Goal: Information Seeking & Learning: Check status

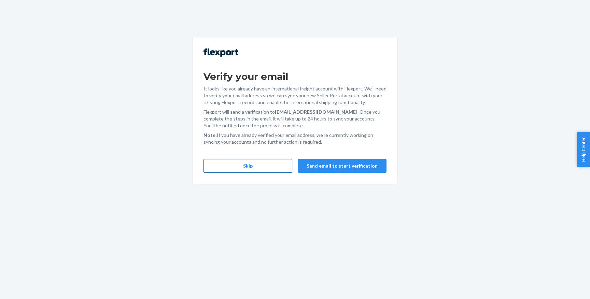
click at [264, 169] on button "Skip" at bounding box center [248, 166] width 89 height 14
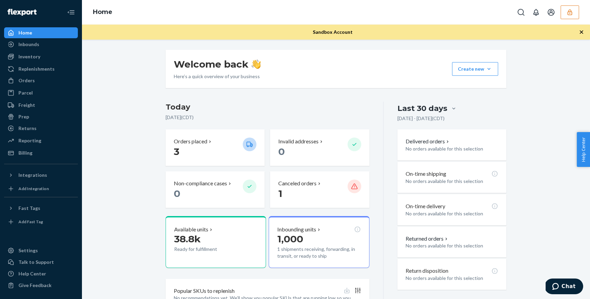
click at [574, 15] on button "button" at bounding box center [570, 12] width 18 height 14
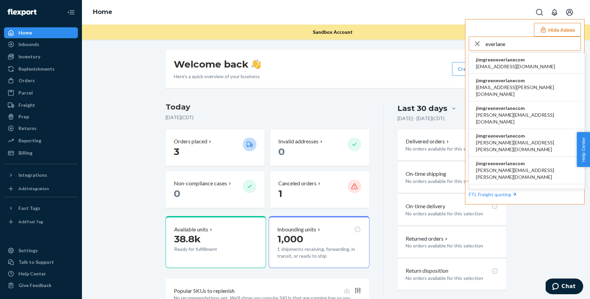
type input "everlane"
click at [550, 67] on li "jimgreeneverlanecom accounting@everlane.com" at bounding box center [526, 63] width 115 height 21
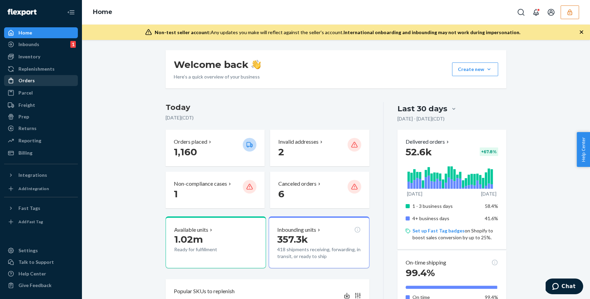
click at [31, 82] on div "Orders" at bounding box center [26, 80] width 16 height 7
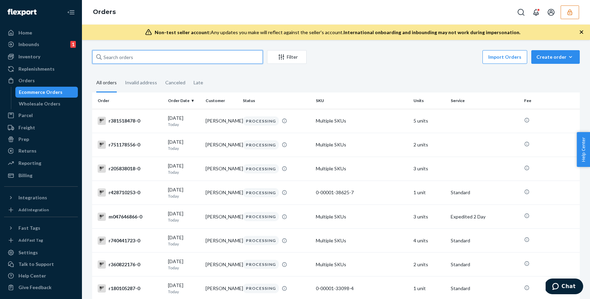
click at [155, 52] on input "text" at bounding box center [177, 57] width 171 height 14
paste input "shop_1028"
type input "shop_1028"
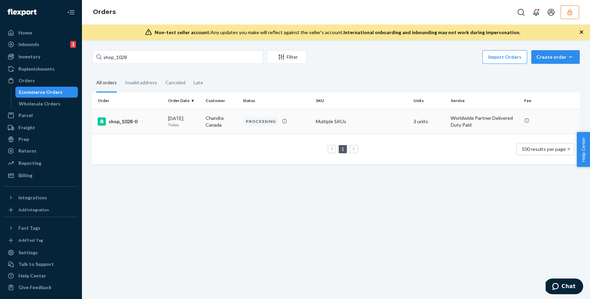
click at [117, 122] on div "shop_1028-0" at bounding box center [130, 121] width 65 height 8
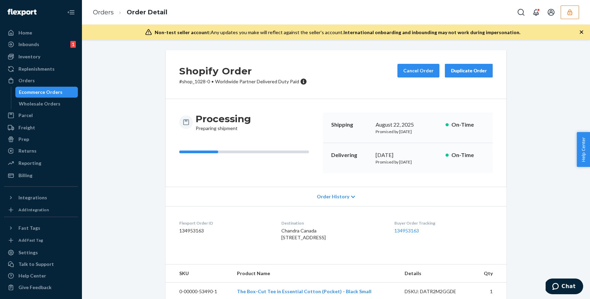
click at [194, 232] on dd "134953163" at bounding box center [224, 230] width 91 height 7
copy dd "134953163"
click at [43, 94] on div "Ecommerce Orders" at bounding box center [41, 92] width 44 height 7
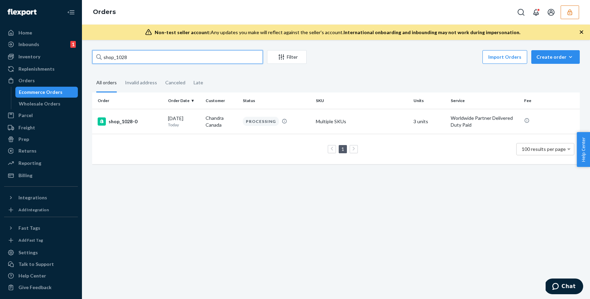
click at [157, 56] on input "shop_1028" at bounding box center [177, 57] width 171 height 14
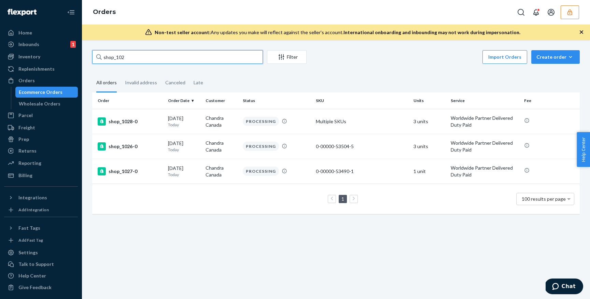
type input "shop_1027"
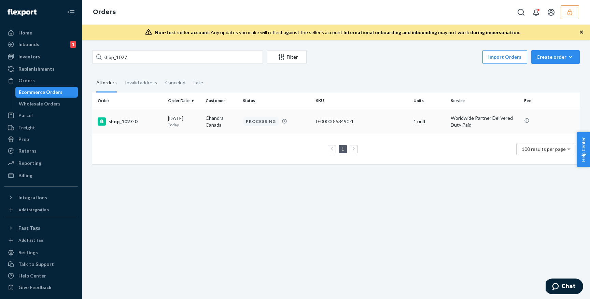
click at [125, 123] on div "shop_1027-0" at bounding box center [130, 121] width 65 height 8
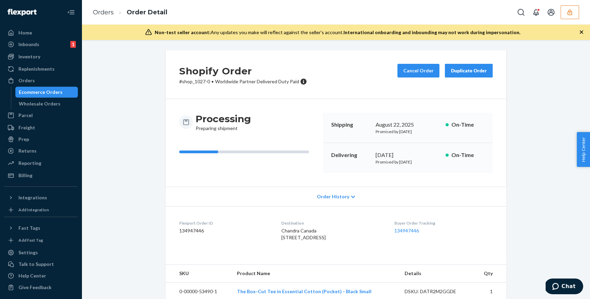
click at [191, 233] on dd "134947446" at bounding box center [224, 230] width 91 height 7
copy dd "134947446"
click at [104, 12] on link "Orders" at bounding box center [103, 13] width 21 height 8
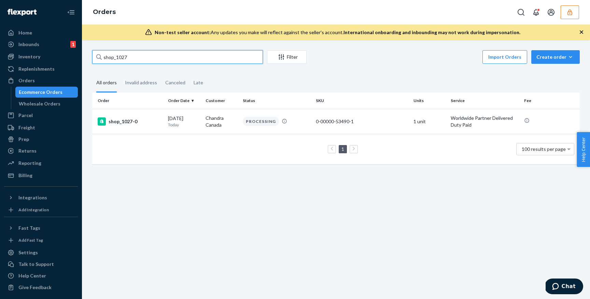
click at [173, 57] on input "shop_1027" at bounding box center [177, 57] width 171 height 14
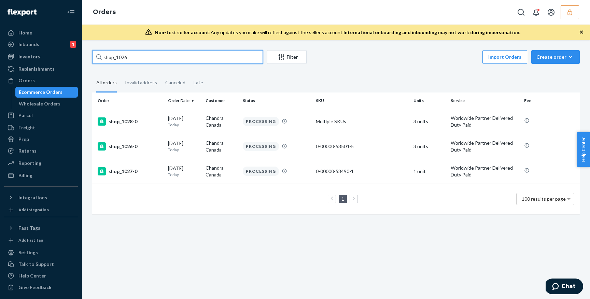
type input "shop_1026"
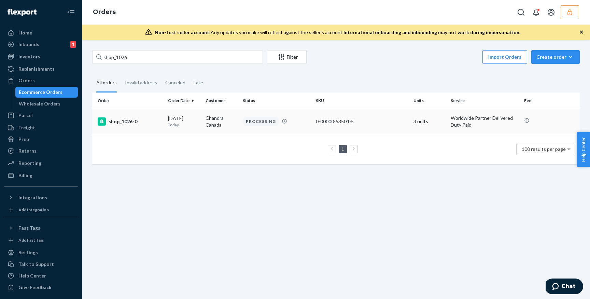
click at [128, 122] on div "shop_1026-0" at bounding box center [130, 121] width 65 height 8
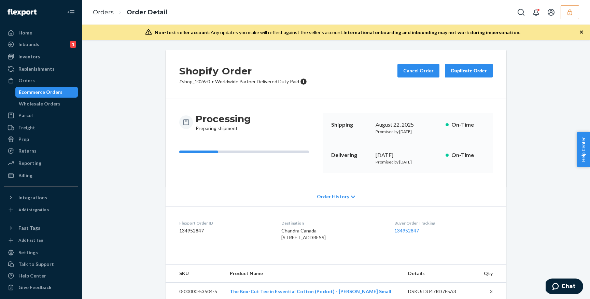
click at [199, 232] on dd "134952847" at bounding box center [224, 230] width 91 height 7
copy dd "134952847"
click at [98, 11] on link "Orders" at bounding box center [103, 13] width 21 height 8
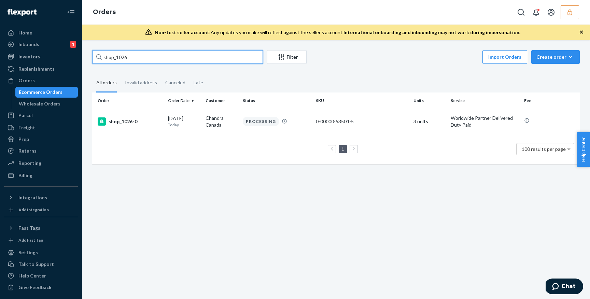
click at [144, 56] on input "shop_1026" at bounding box center [177, 57] width 171 height 14
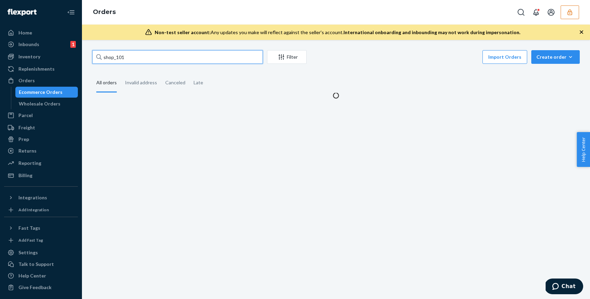
type input "shop_1019"
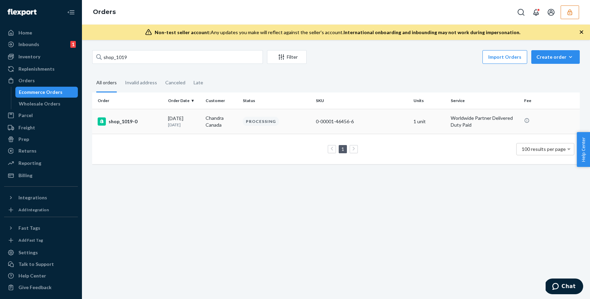
click at [126, 122] on div "shop_1019-0" at bounding box center [130, 121] width 65 height 8
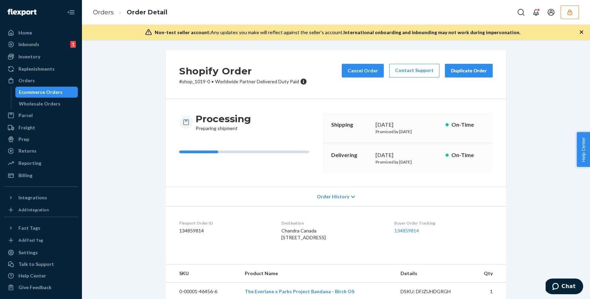
click at [193, 232] on dd "134859814" at bounding box center [224, 230] width 91 height 7
copy dd "134859814"
